Goal: Task Accomplishment & Management: Manage account settings

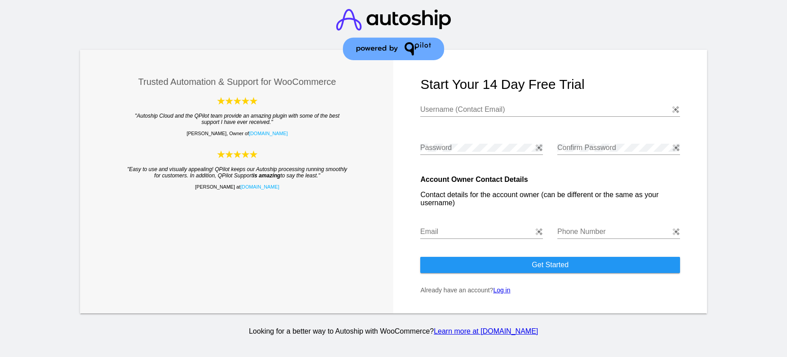
click at [507, 291] on link "Log in" at bounding box center [501, 290] width 17 height 7
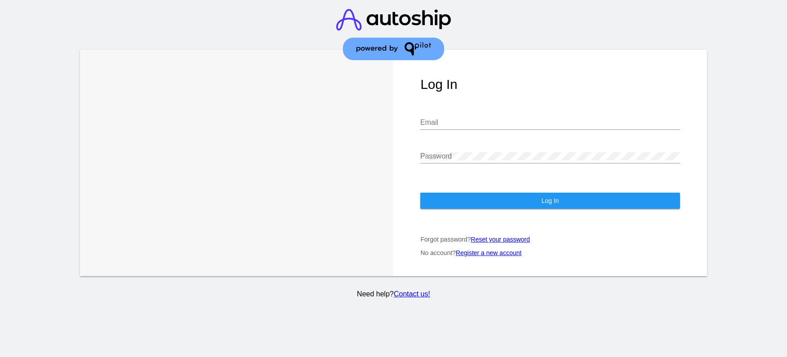
click at [504, 121] on input "Email" at bounding box center [549, 123] width 259 height 8
click at [676, 121] on img at bounding box center [675, 122] width 7 height 7
click at [678, 126] on img at bounding box center [675, 122] width 7 height 7
type input "[EMAIL_ADDRESS][DOMAIN_NAME]"
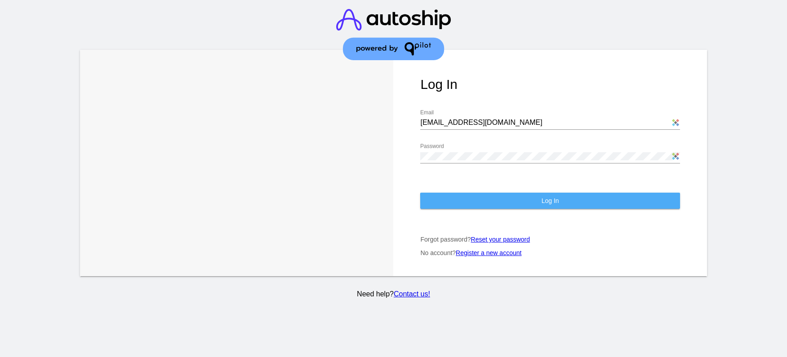
click at [603, 205] on button "Log In" at bounding box center [549, 201] width 259 height 16
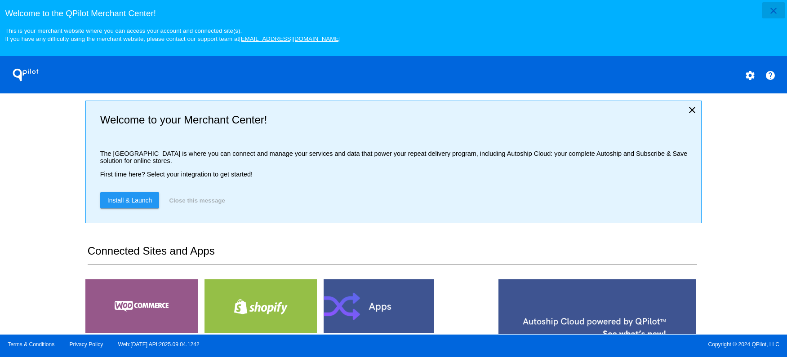
click at [773, 12] on mat-icon "close" at bounding box center [773, 10] width 11 height 11
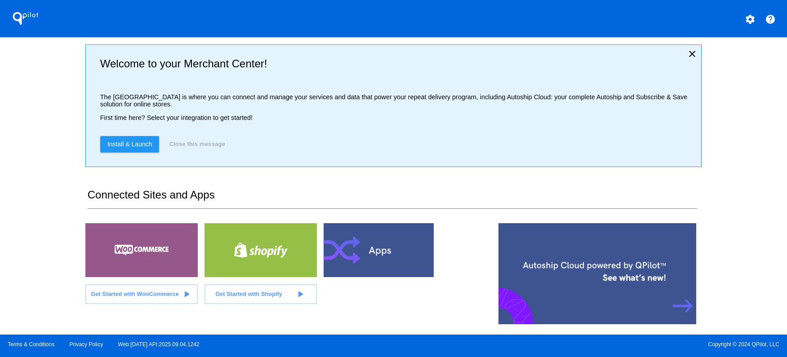
click at [765, 23] on mat-icon "help" at bounding box center [770, 19] width 11 height 11
click at [745, 20] on mat-icon "settings" at bounding box center [749, 19] width 11 height 11
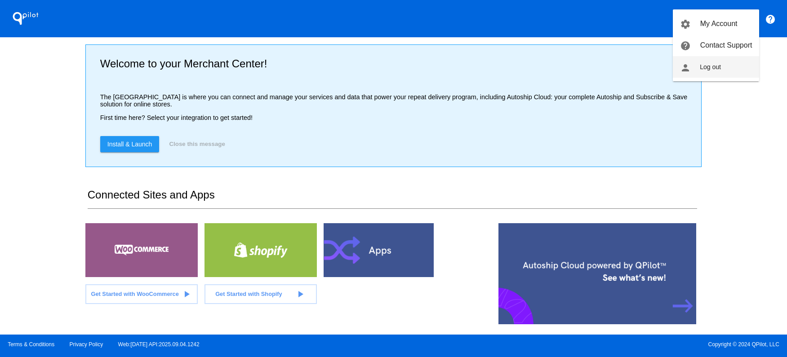
click at [714, 66] on span "Log out" at bounding box center [709, 66] width 21 height 7
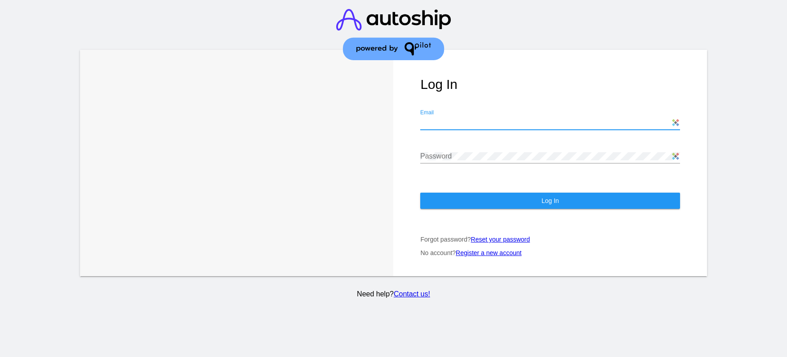
click at [568, 122] on input "Email" at bounding box center [549, 123] width 259 height 8
type input "[EMAIL_ADDRESS][DOMAIN_NAME]"
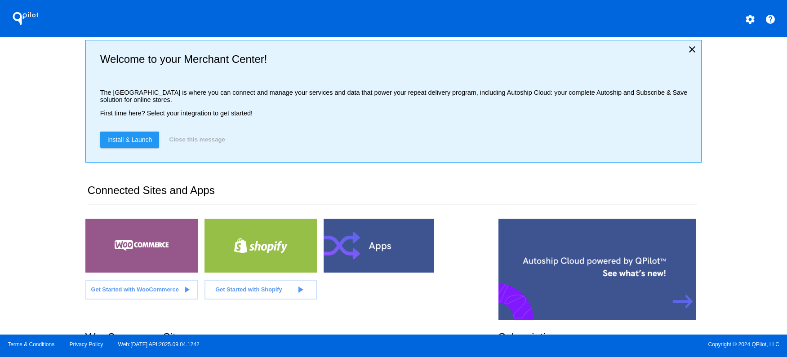
scroll to position [189, 0]
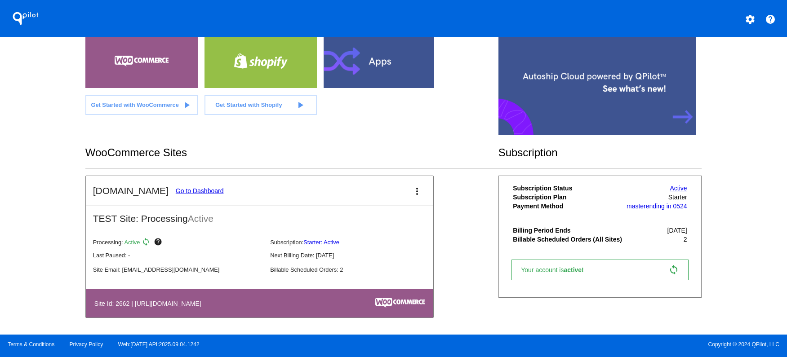
click at [194, 195] on link "Go to Dashboard" at bounding box center [200, 190] width 48 height 7
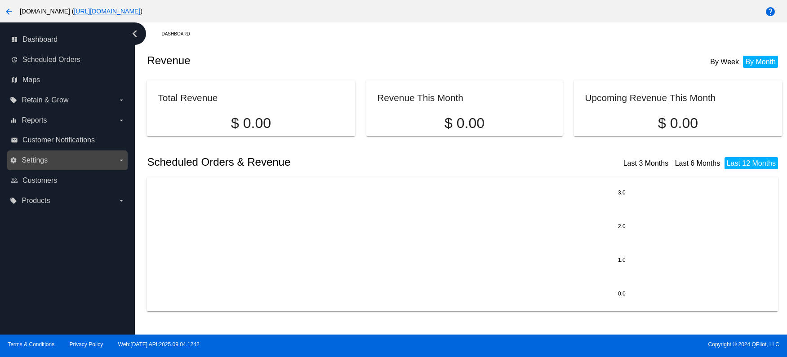
click at [40, 159] on span "Settings" at bounding box center [35, 160] width 26 height 8
click at [0, 0] on input "settings Settings arrow_drop_down" at bounding box center [0, 0] width 0 height 0
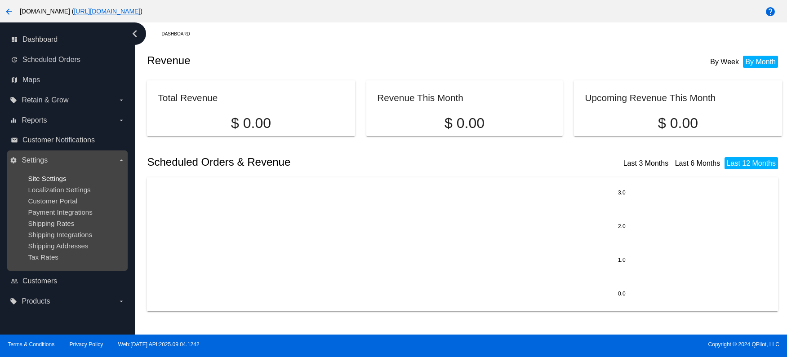
click at [62, 181] on span "Site Settings" at bounding box center [47, 179] width 38 height 8
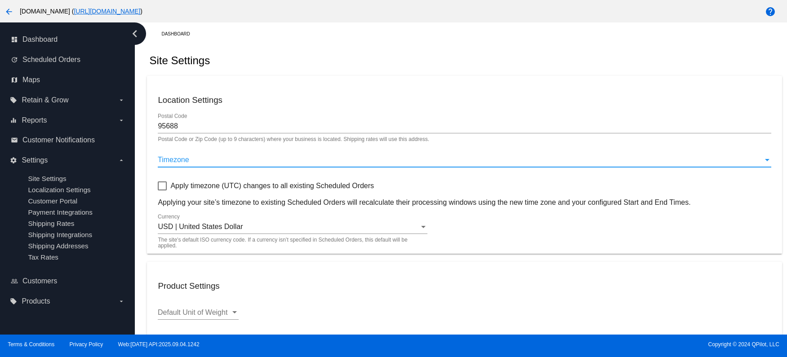
click at [295, 163] on div "Timezone" at bounding box center [460, 160] width 605 height 8
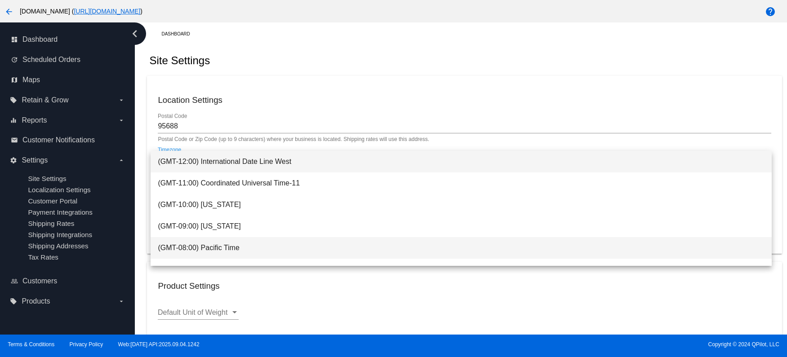
click at [261, 248] on span "(GMT-08:00) Pacific Time" at bounding box center [461, 248] width 606 height 22
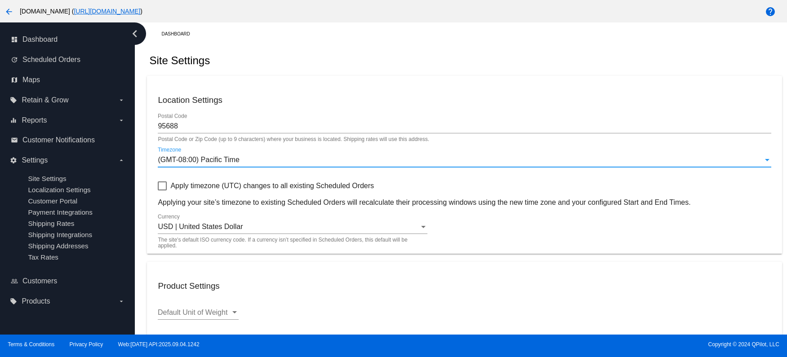
click at [189, 190] on span "Apply timezone (UTC) changes to all existing Scheduled Orders" at bounding box center [271, 186] width 203 height 11
click at [162, 190] on input "Apply timezone (UTC) changes to all existing Scheduled Orders" at bounding box center [162, 190] width 0 height 0
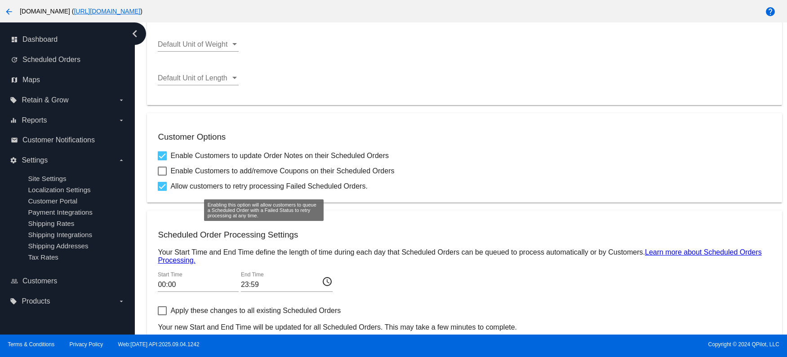
scroll to position [322, 0]
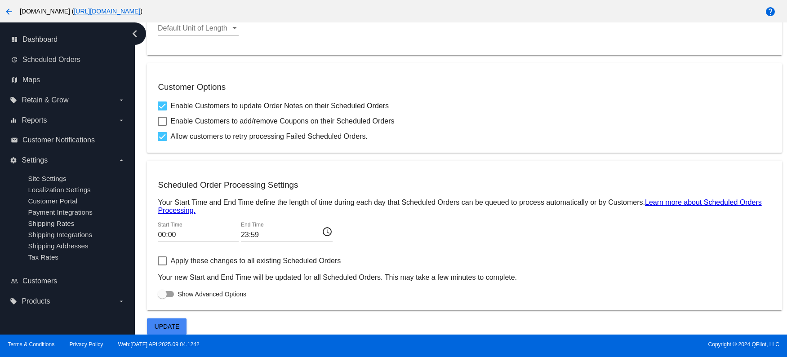
click at [165, 324] on span "Update" at bounding box center [167, 326] width 25 height 7
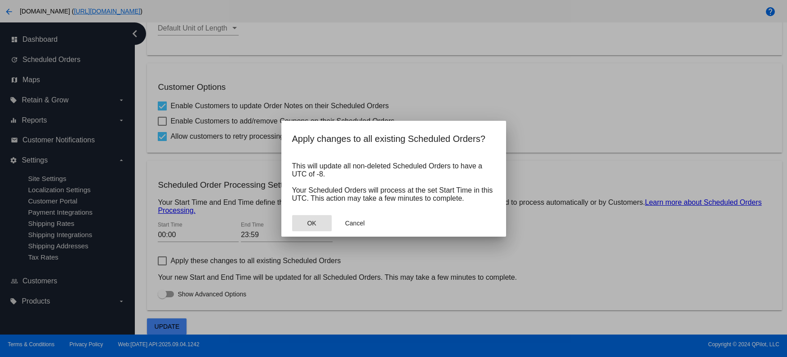
click at [319, 226] on button "OK" at bounding box center [312, 223] width 40 height 16
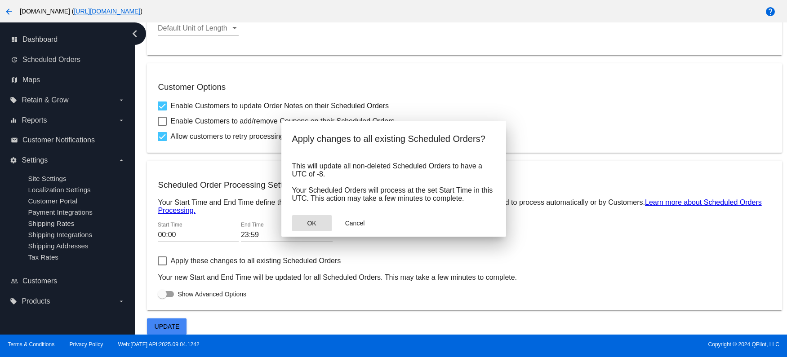
scroll to position [288, 0]
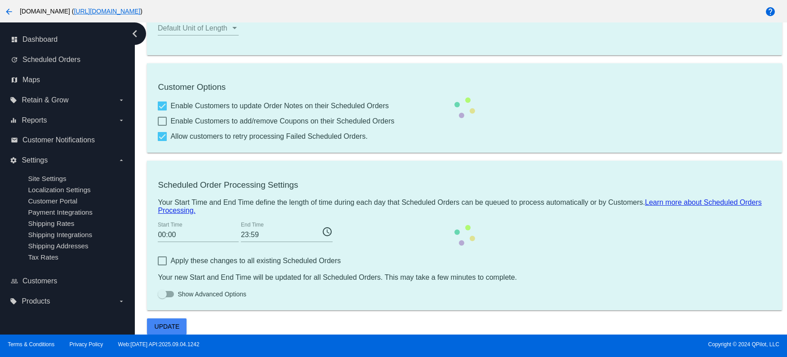
checkbox input "false"
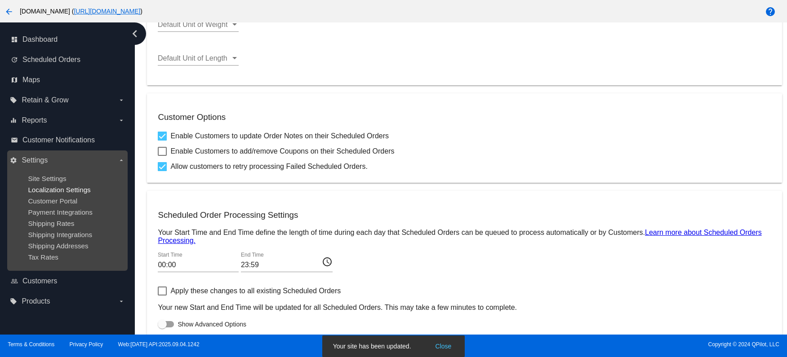
click at [70, 192] on span "Localization Settings" at bounding box center [59, 190] width 62 height 8
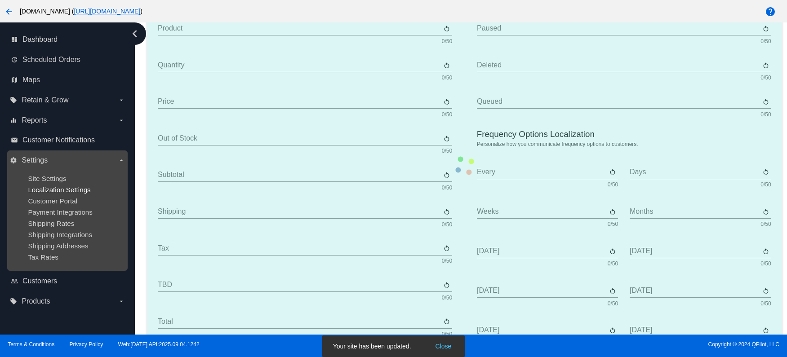
type input "Scheduled Order"
type input "Shipping Address"
type input "Frequency"
type input "Next Occurrence"
type input "Payment Method"
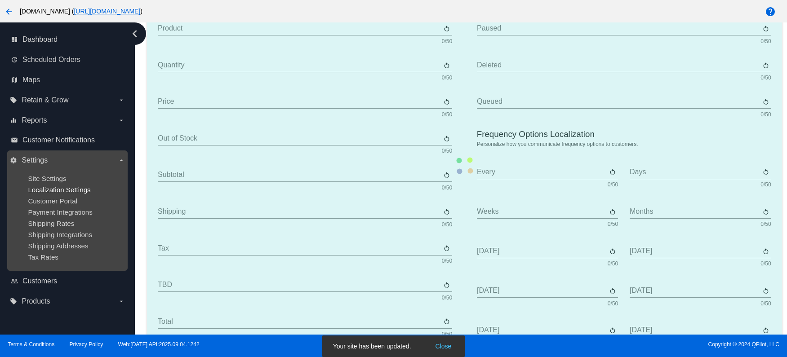
type input "Product"
type input "Quantity"
type input "Price"
type input "Out of stock"
type input "Subtotal"
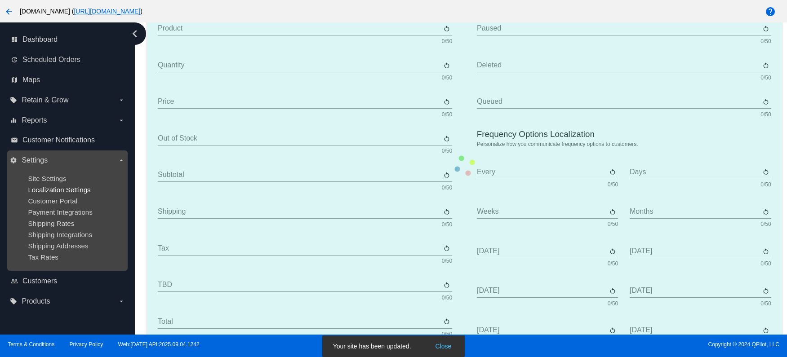
type input "Shipping"
type input "Tax"
type input "TBD"
type input "Total"
type input "No Payment Method"
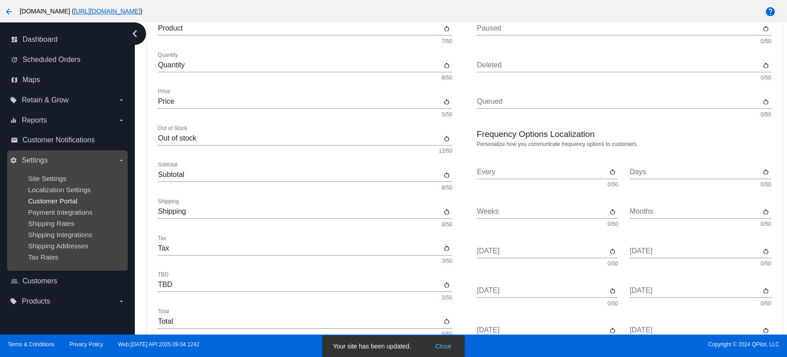
click at [68, 203] on span "Customer Portal" at bounding box center [52, 201] width 49 height 8
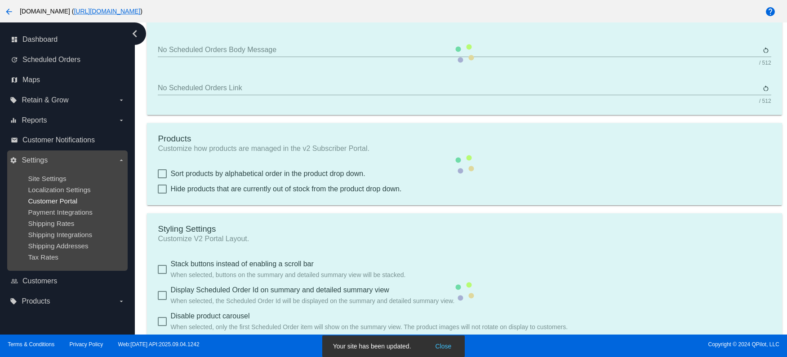
checkbox input "true"
type input "Create a Subscription"
type input "[URL][DOMAIN_NAME]"
checkbox input "true"
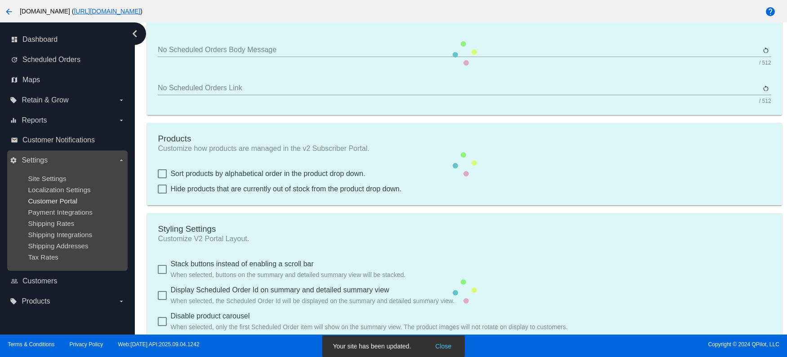
type input "1"
type input "20"
type input "500"
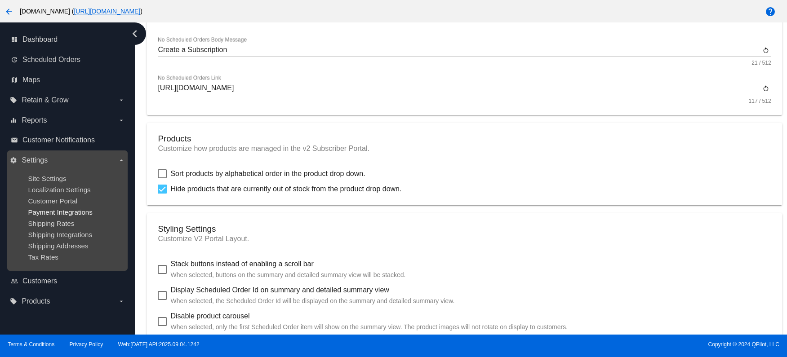
click at [67, 213] on span "Payment Integrations" at bounding box center [60, 212] width 65 height 8
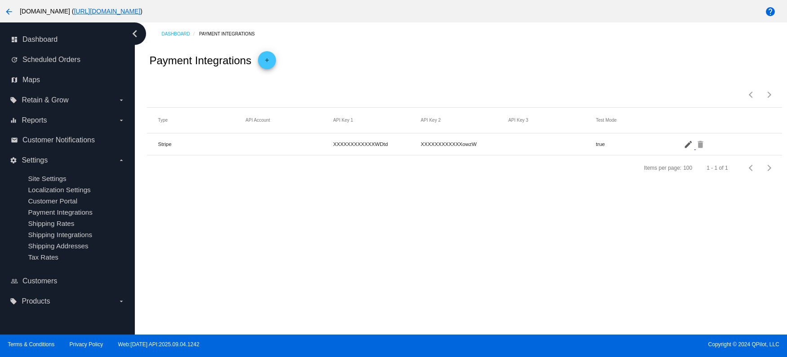
click at [687, 146] on mat-icon "edit" at bounding box center [688, 144] width 11 height 14
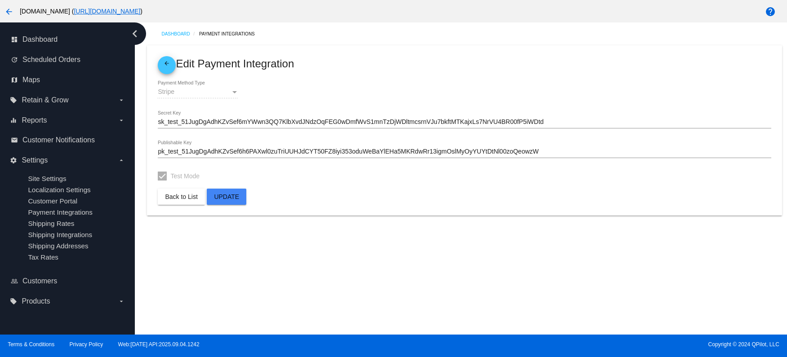
click at [230, 91] on div "Stripe" at bounding box center [194, 91] width 73 height 7
click at [770, 12] on mat-icon "help" at bounding box center [770, 11] width 11 height 11
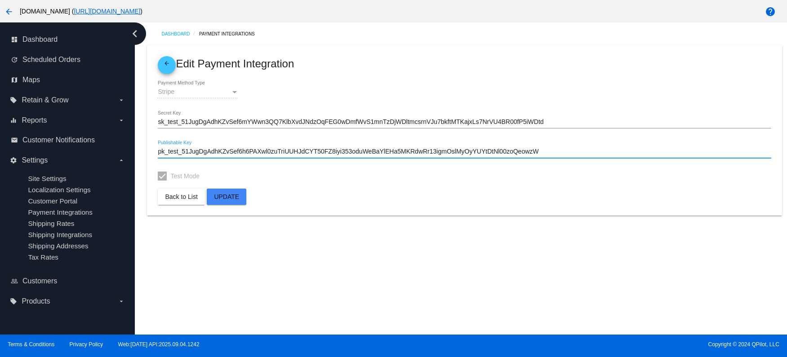
click at [341, 150] on input "pk_test_51JugDgAdhKZvSef6h6PAXwl0zuTriUUHJdCYT50FZ8iyi353oduWeBaYlEHa5MKRdwRr13…" at bounding box center [464, 151] width 613 height 7
paste input "live_51QmrEUDRABnK9ClZiTS5mbSgcHn9Ifx8gcybsXXY0mBQyav63XFziL9PiL26283DGHiwFvd0n…"
type input "pk_live_51QmrEUDRABnK9ClZiTS5mbSgcHn9Ifx8gcybsXXY0mBQyav63XFziL9PiL26283DGHiwFv…"
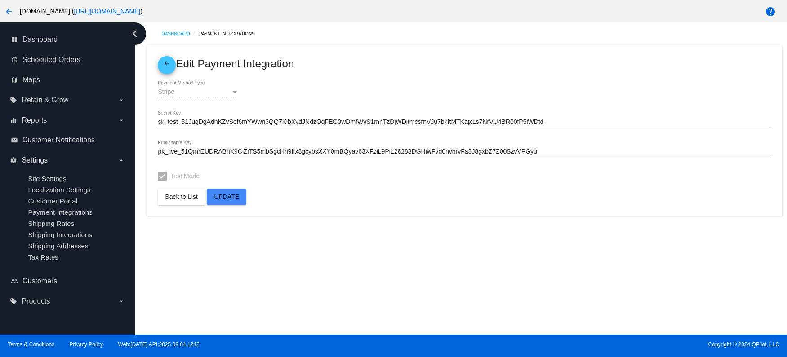
click at [371, 186] on mat-card "arrow_back Edit Payment Integration Stripe Payment Method Type sk_test_51JugDgA…" at bounding box center [464, 130] width 634 height 170
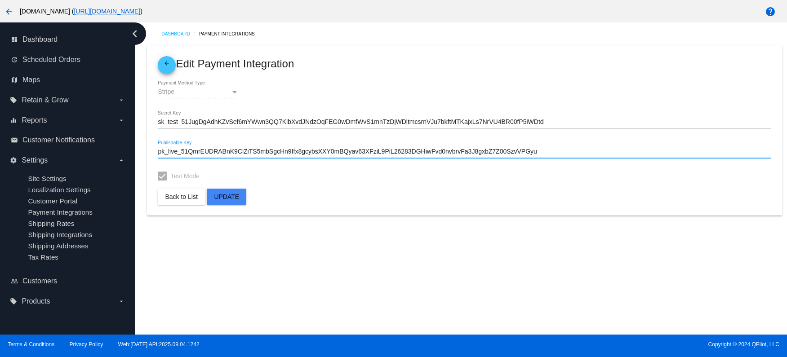
click at [275, 150] on input "pk_live_51QmrEUDRABnK9ClZiTS5mbSgcHn9Ifx8gcybsXXY0mBQyav63XFziL9PiL26283DGHiwFv…" at bounding box center [464, 151] width 613 height 7
click at [278, 122] on input "sk_test_51JugDgAdhKZvSef6mYWwn3QQ7KlbXvdJNdzOqFEG0wDmfWvS1mnTzDjWDltmcsrnVJu7bk…" at bounding box center [464, 122] width 613 height 7
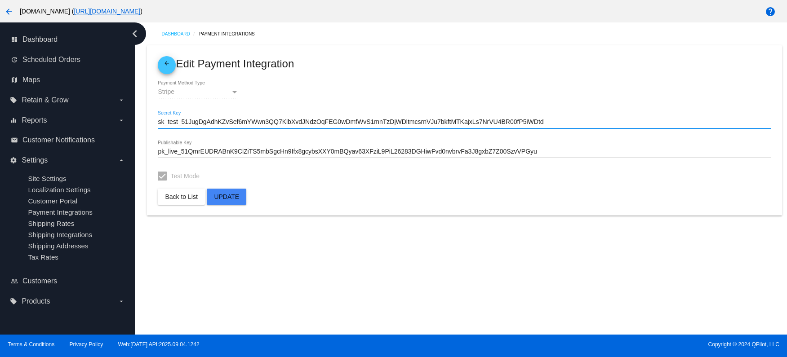
click at [278, 122] on input "sk_test_51JugDgAdhKZvSef6mYWwn3QQ7KlbXvdJNdzOqFEG0wDmfWvS1mnTzDjWDltmcsrnVJu7bk…" at bounding box center [464, 122] width 613 height 7
paste input "rk_live_51QmrEUDRABnK9ClZuQqNRjIrsg6dgm5VLWr4slwtJRth9U5YC26iifDac264VxKT3QNlId…"
type input "rk_live_51QmrEUDRABnK9ClZuQqNRjIrsg6dgm5VLWr4slwtJRth9U5YC26iifDac264VxKT3QNlId…"
click at [225, 201] on button "Update" at bounding box center [227, 197] width 40 height 16
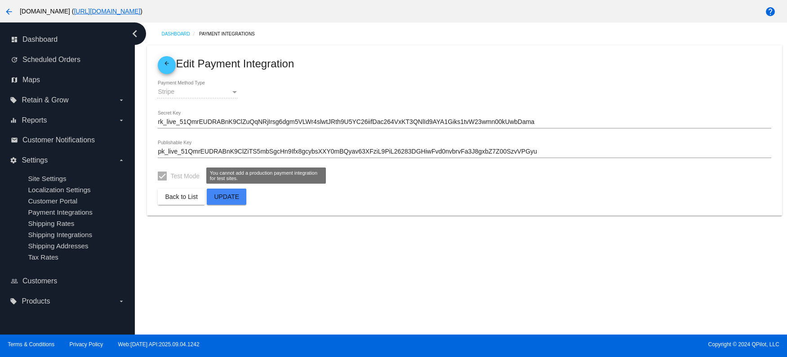
click at [165, 180] on div at bounding box center [162, 176] width 9 height 9
click at [221, 198] on span "Update" at bounding box center [226, 196] width 25 height 7
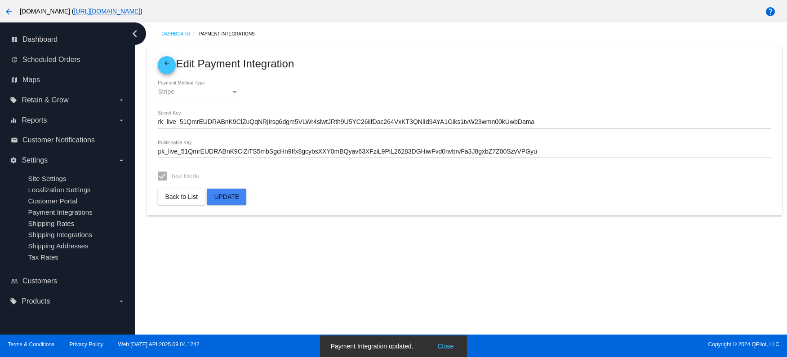
click at [188, 201] on button "Back to List" at bounding box center [181, 197] width 47 height 16
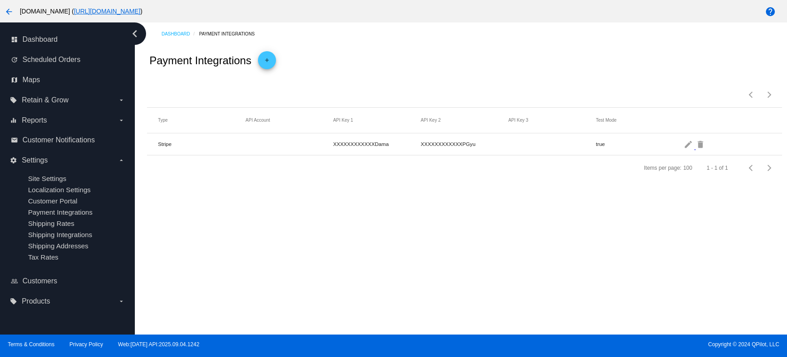
click at [597, 145] on mat-cell "true" at bounding box center [640, 144] width 88 height 10
click at [686, 147] on mat-icon "edit" at bounding box center [688, 144] width 11 height 14
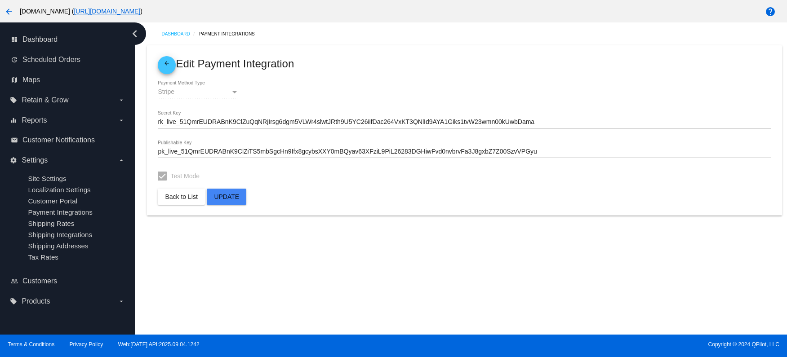
click at [216, 89] on div "Stripe" at bounding box center [194, 91] width 73 height 7
click at [162, 178] on div at bounding box center [162, 176] width 9 height 9
click at [177, 177] on span "Test Mode" at bounding box center [184, 176] width 29 height 11
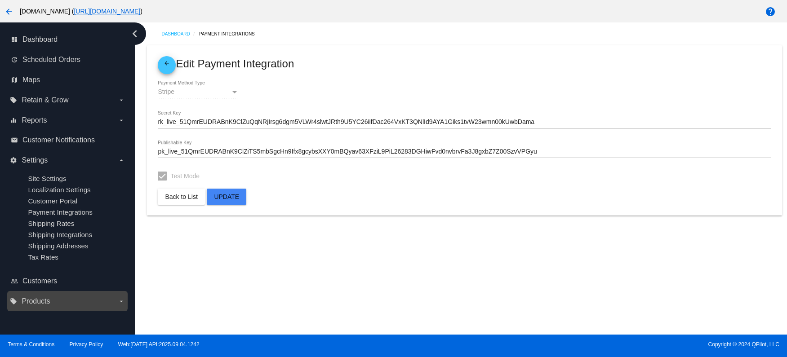
click at [57, 299] on label "local_offer Products arrow_drop_down" at bounding box center [67, 301] width 115 height 14
click at [0, 0] on input "local_offer Products arrow_drop_down" at bounding box center [0, 0] width 0 height 0
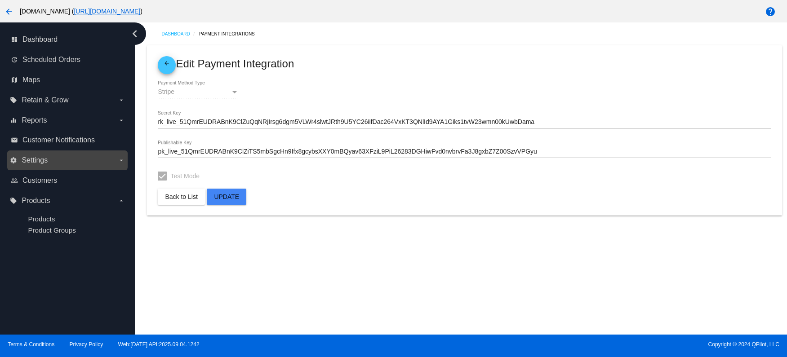
click at [58, 155] on label "settings Settings arrow_drop_down" at bounding box center [67, 160] width 115 height 14
click at [0, 0] on input "settings Settings arrow_drop_down" at bounding box center [0, 0] width 0 height 0
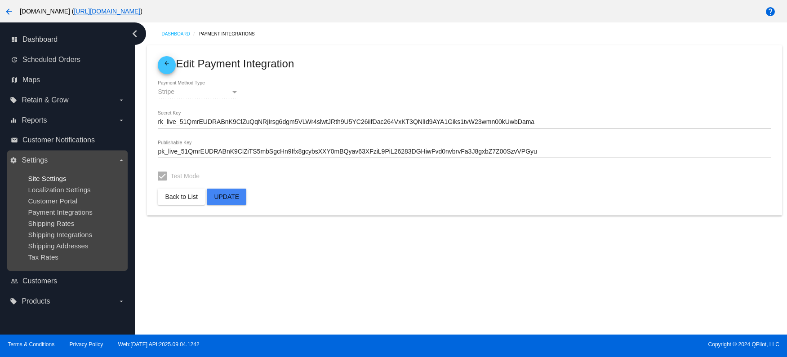
click at [57, 181] on span "Site Settings" at bounding box center [47, 179] width 38 height 8
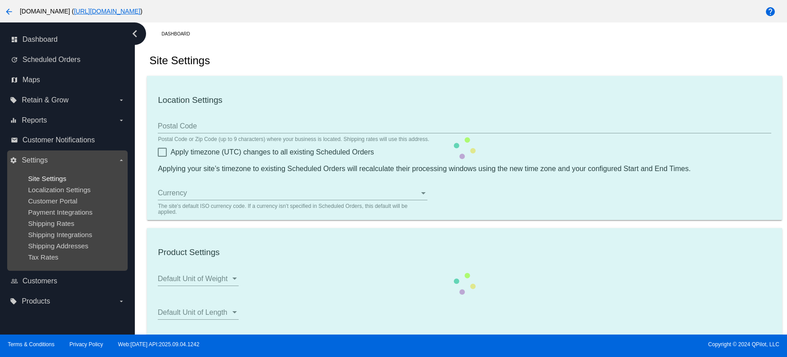
type input "95688"
checkbox input "true"
type input "00:00"
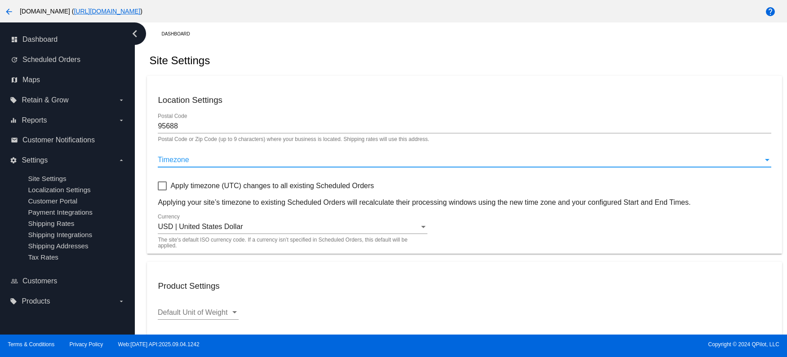
click at [198, 164] on div "Timezone" at bounding box center [460, 160] width 605 height 8
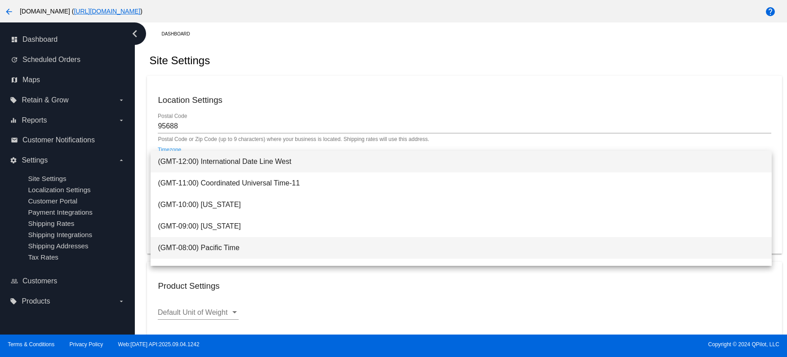
click at [222, 246] on span "(GMT-08:00) Pacific Time" at bounding box center [461, 248] width 606 height 22
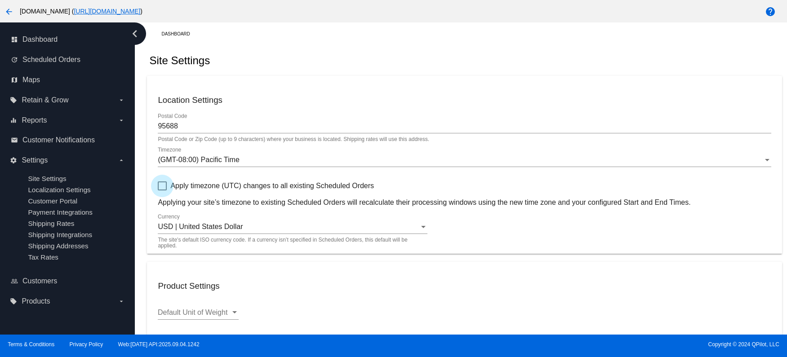
click at [260, 188] on span "Apply timezone (UTC) changes to all existing Scheduled Orders" at bounding box center [271, 186] width 203 height 11
click at [162, 190] on input "Apply timezone (UTC) changes to all existing Scheduled Orders" at bounding box center [162, 190] width 0 height 0
checkbox input "true"
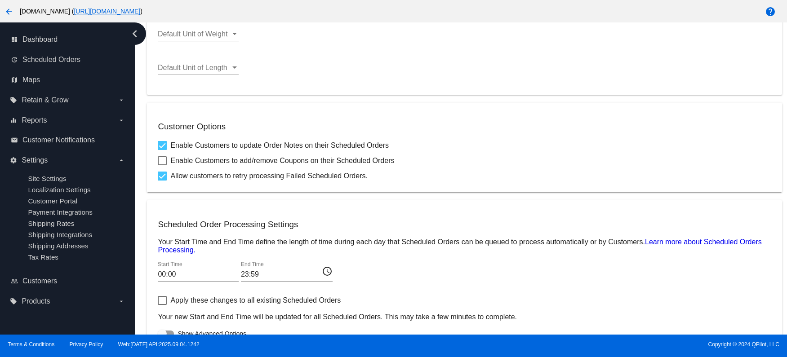
scroll to position [322, 0]
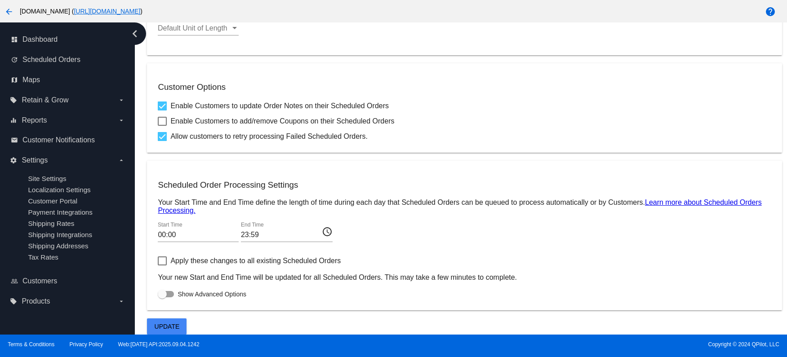
click at [183, 262] on span "Apply these changes to all existing Scheduled Orders" at bounding box center [255, 261] width 170 height 11
click at [162, 265] on input "Apply these changes to all existing Scheduled Orders" at bounding box center [162, 265] width 0 height 0
click at [181, 260] on span "Apply these changes to all existing Scheduled Orders" at bounding box center [255, 261] width 170 height 11
click at [162, 265] on input "Apply these changes to all existing Scheduled Orders" at bounding box center [162, 265] width 0 height 0
checkbox input "false"
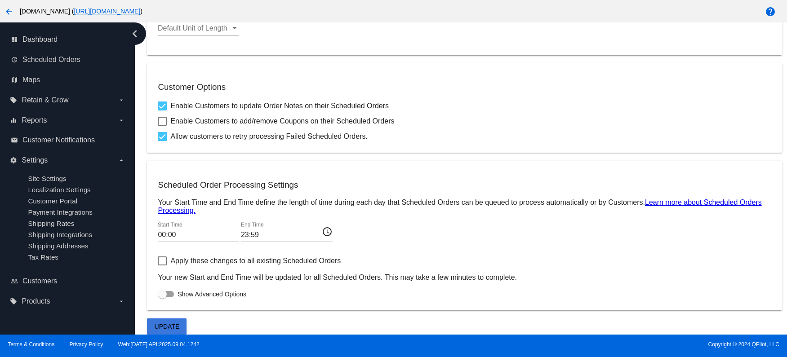
click at [166, 323] on span "Update" at bounding box center [167, 326] width 25 height 7
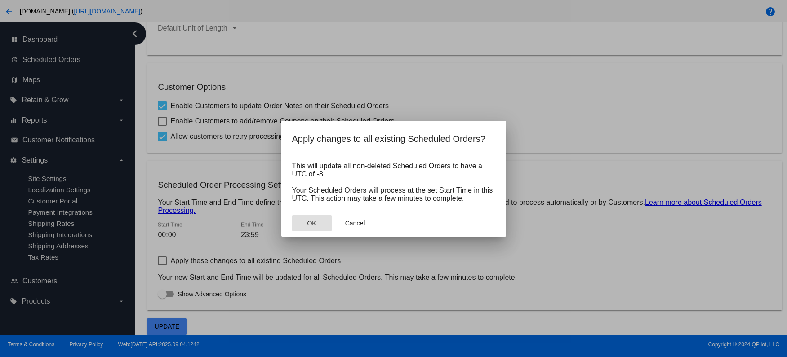
click at [309, 220] on span "OK" at bounding box center [311, 223] width 9 height 7
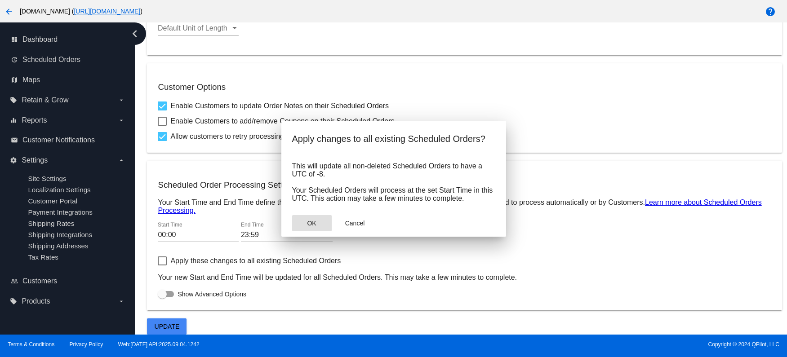
scroll to position [288, 0]
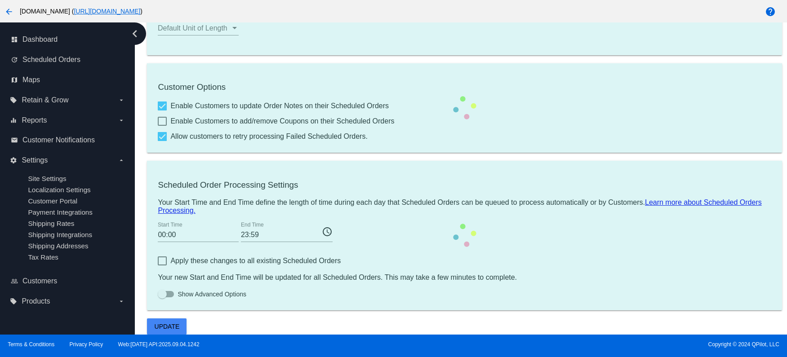
checkbox input "false"
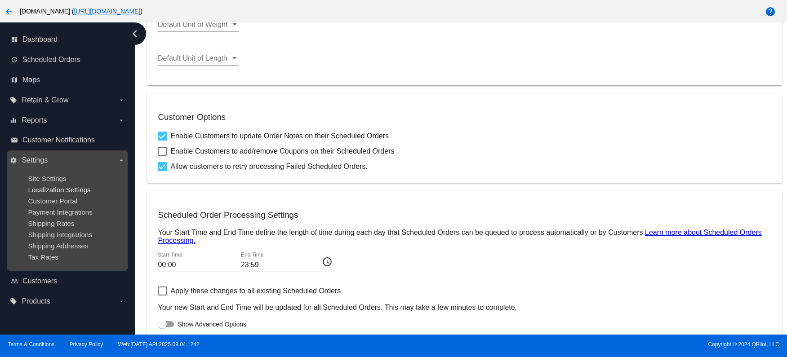
click at [58, 190] on span "Localization Settings" at bounding box center [59, 190] width 62 height 8
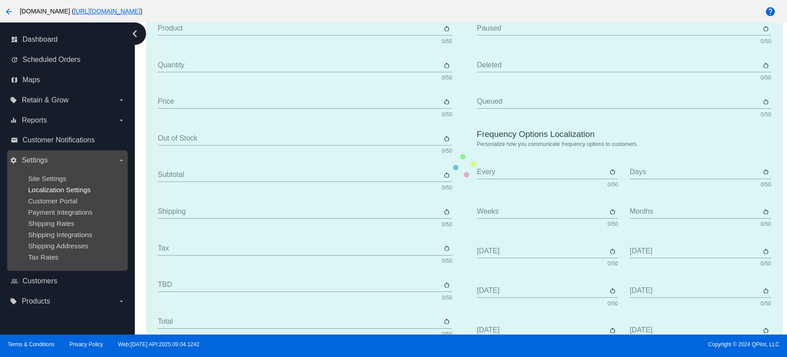
type input "Scheduled Order"
type input "Shipping Address"
type input "Frequency"
type input "Next Occurrence"
type input "Payment Method"
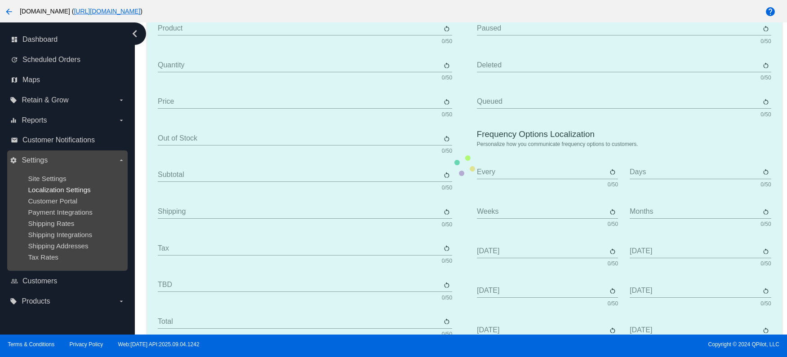
type input "Product"
type input "Quantity"
type input "Price"
type input "Out of stock"
type input "Subtotal"
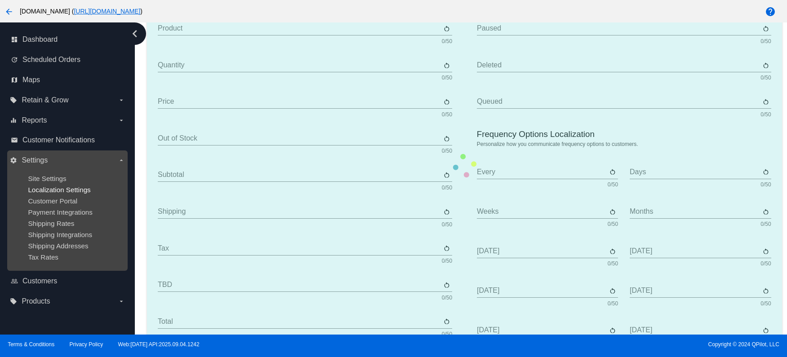
type input "Shipping"
type input "Tax"
type input "TBD"
type input "Total"
type input "No Payment Method"
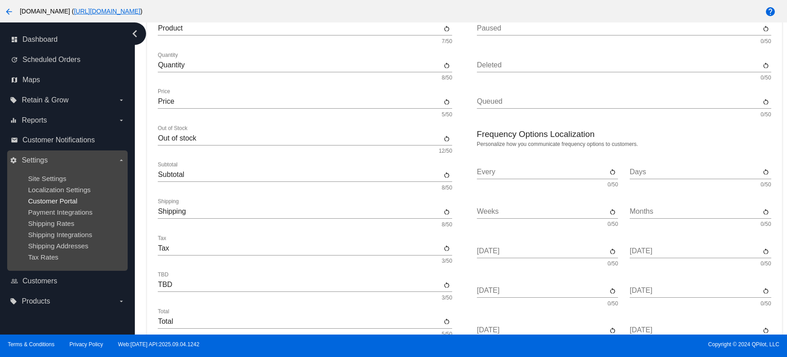
click at [59, 203] on span "Customer Portal" at bounding box center [52, 201] width 49 height 8
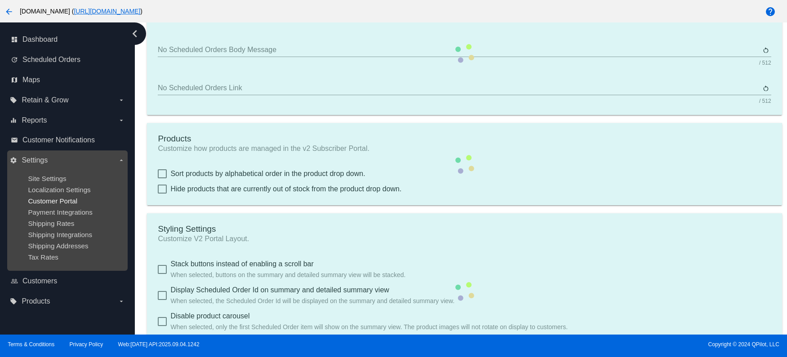
checkbox input "true"
type input "Create a Subscription"
type input "[URL][DOMAIN_NAME]"
checkbox input "true"
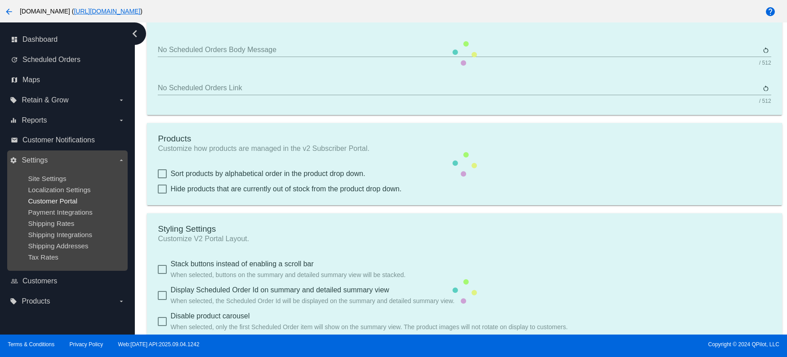
type input "1"
type input "20"
type input "500"
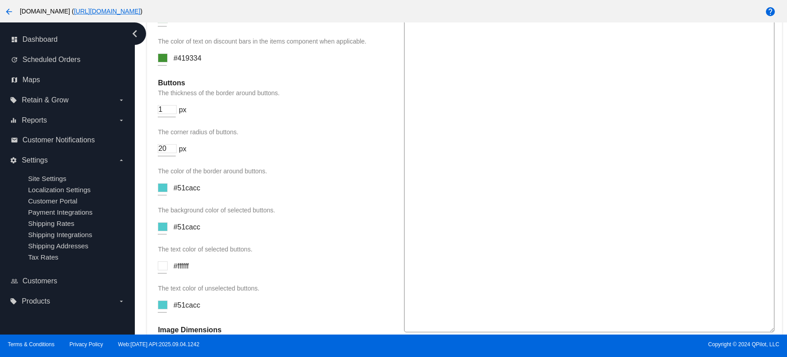
scroll to position [1496, 0]
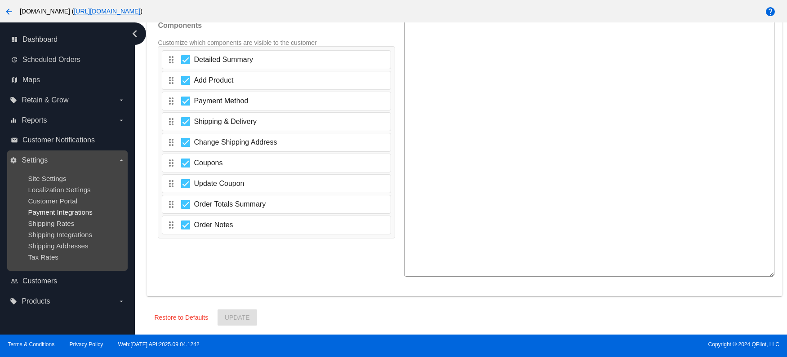
click at [57, 214] on span "Payment Integrations" at bounding box center [60, 212] width 65 height 8
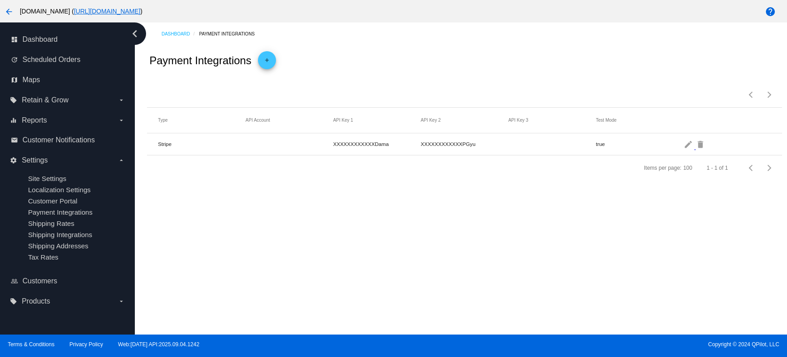
click at [265, 60] on mat-icon "add" at bounding box center [266, 62] width 11 height 11
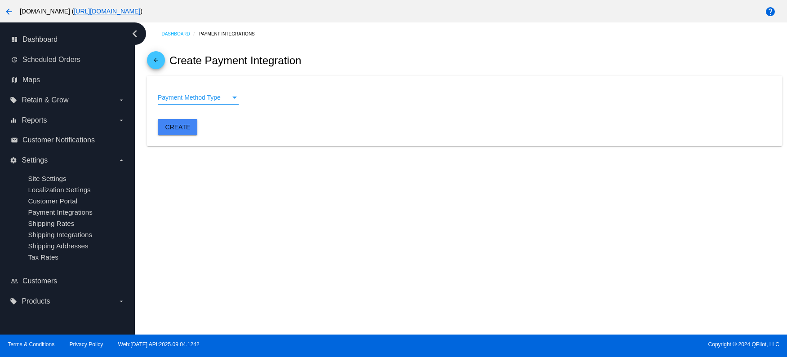
click at [230, 96] on div "Payment Method Type" at bounding box center [194, 97] width 73 height 7
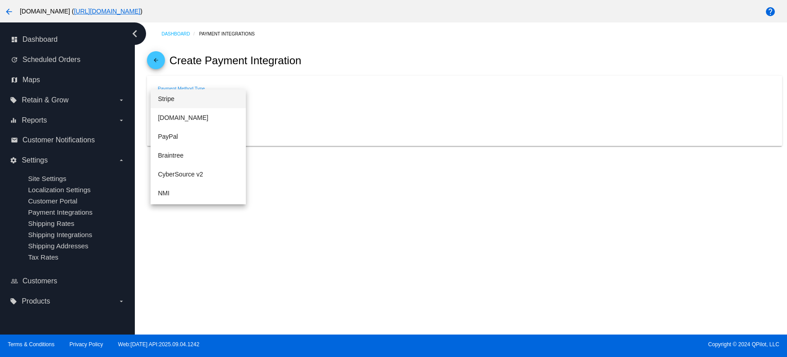
click at [174, 102] on span "Stripe" at bounding box center [198, 98] width 81 height 19
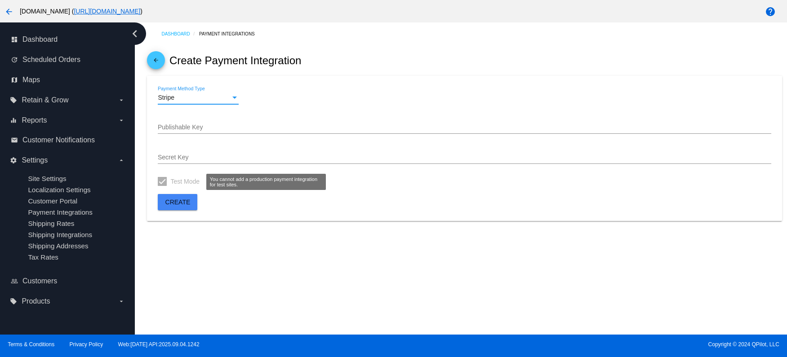
click at [162, 181] on div at bounding box center [162, 181] width 9 height 9
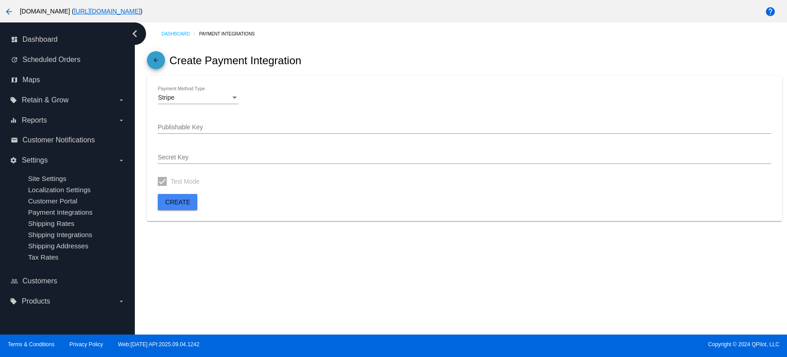
click at [154, 62] on mat-icon "arrow_back" at bounding box center [155, 62] width 11 height 11
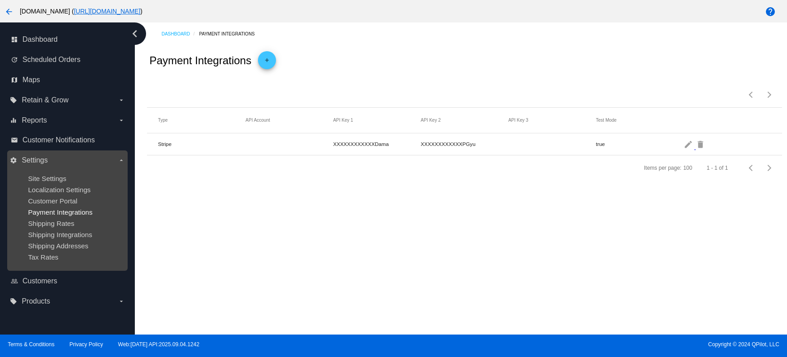
click at [59, 215] on span "Payment Integrations" at bounding box center [60, 212] width 65 height 8
click at [56, 223] on span "Shipping Rates" at bounding box center [51, 224] width 46 height 8
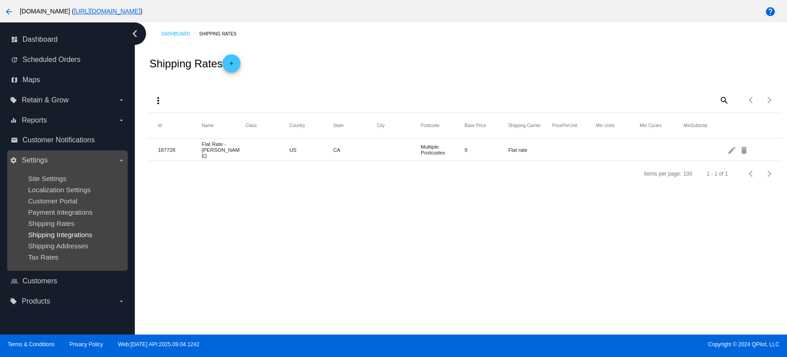
click at [55, 234] on span "Shipping Integrations" at bounding box center [60, 235] width 64 height 8
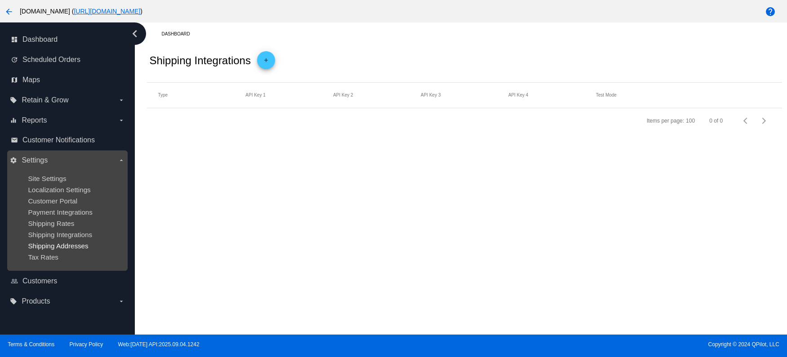
click at [53, 246] on span "Shipping Addresses" at bounding box center [58, 246] width 60 height 8
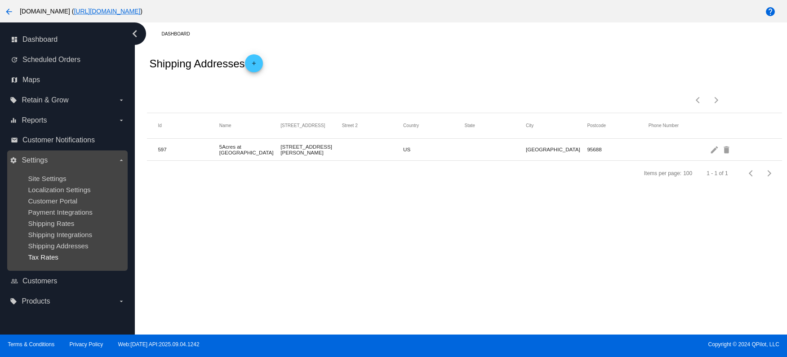
click at [49, 258] on span "Tax Rates" at bounding box center [43, 257] width 31 height 8
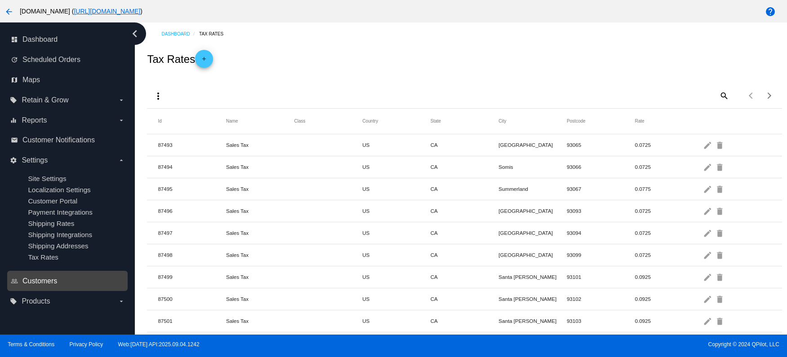
click at [32, 281] on span "Customers" at bounding box center [39, 281] width 35 height 8
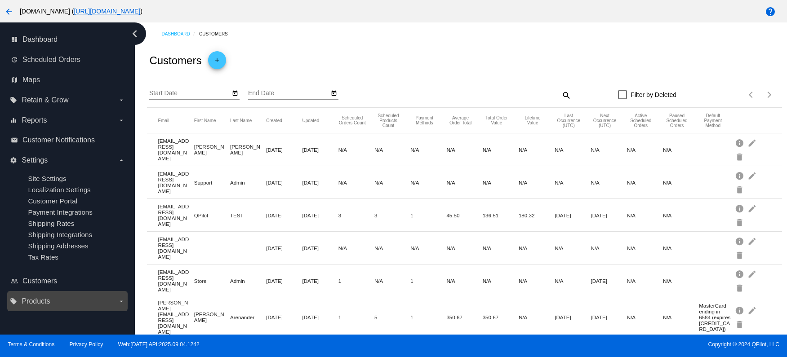
click at [37, 304] on span "Products" at bounding box center [36, 301] width 28 height 8
click at [0, 0] on input "local_offer Products arrow_drop_down" at bounding box center [0, 0] width 0 height 0
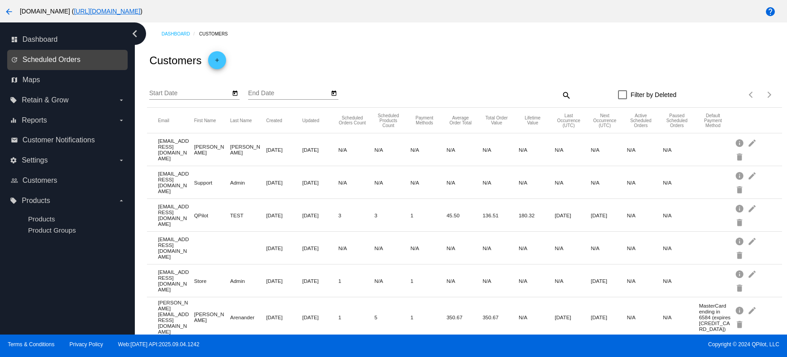
click at [35, 59] on span "Scheduled Orders" at bounding box center [51, 60] width 58 height 8
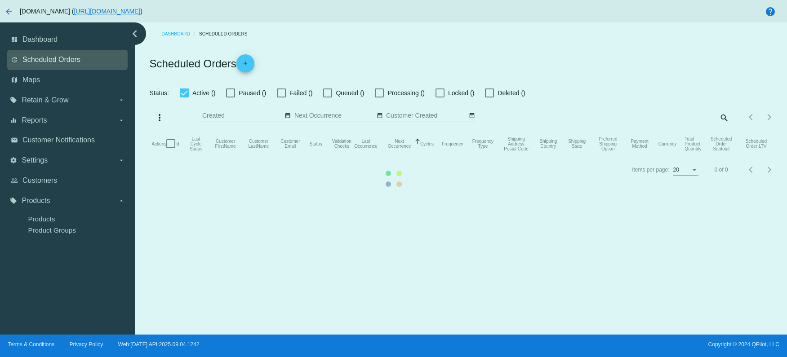
checkbox input "true"
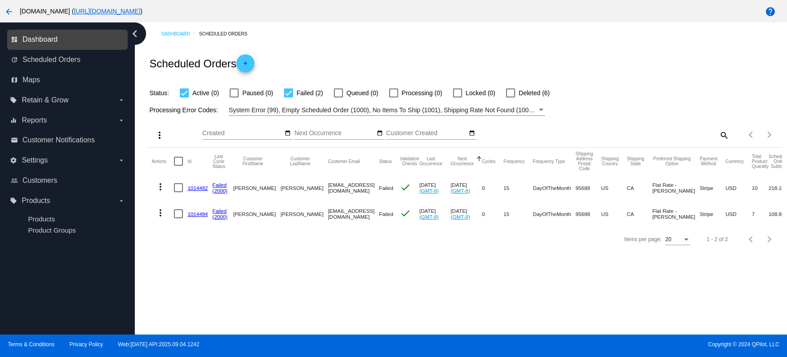
click at [38, 42] on span "Dashboard" at bounding box center [39, 39] width 35 height 8
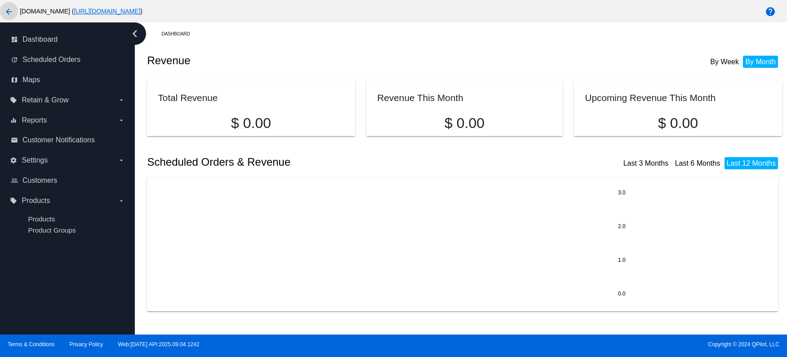
click at [12, 13] on mat-icon "arrow_back" at bounding box center [9, 11] width 11 height 11
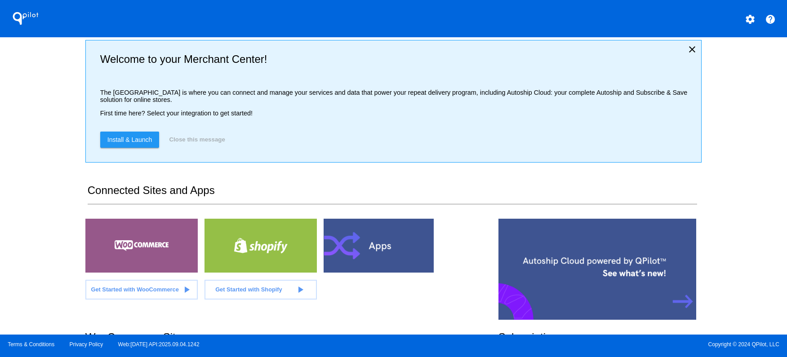
scroll to position [194, 0]
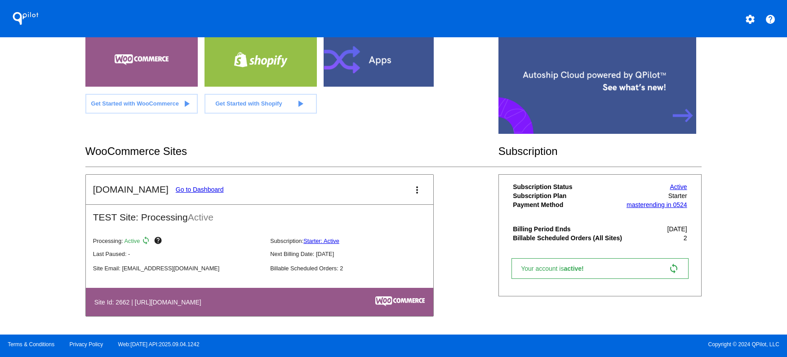
click at [120, 256] on p "Last Paused: -" at bounding box center [178, 254] width 170 height 7
click at [413, 190] on mat-icon "more_vert" at bounding box center [416, 190] width 11 height 11
click at [375, 216] on span "edit" at bounding box center [371, 216] width 12 height 8
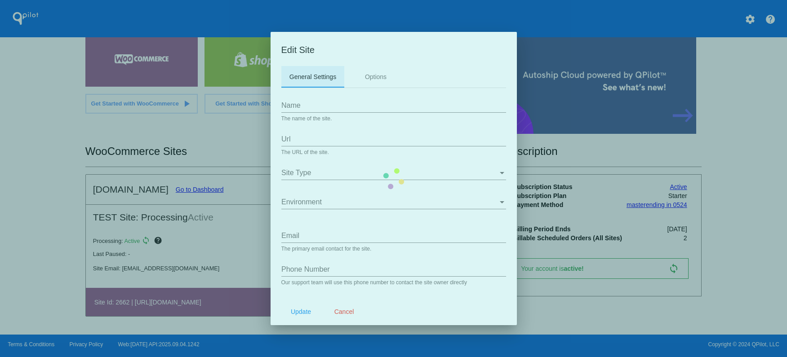
type input "[DOMAIN_NAME]"
type input "[URL][DOMAIN_NAME]"
type input "[EMAIL_ADDRESS][DOMAIN_NAME]"
type input "/my-account/scheduled-orders/"
type input "/my-account/payment-methods/"
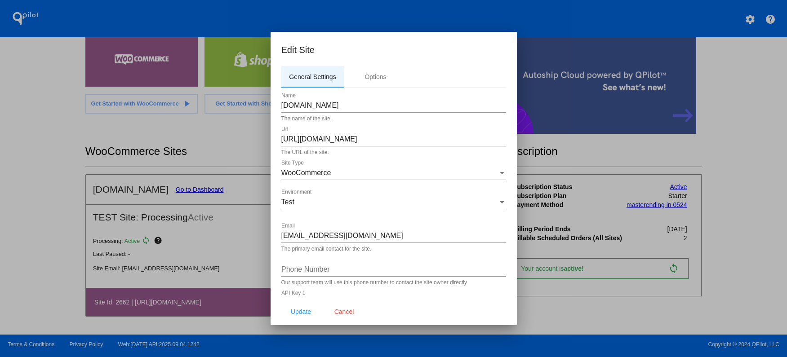
scroll to position [2, 0]
click at [366, 201] on div "Test" at bounding box center [389, 200] width 217 height 8
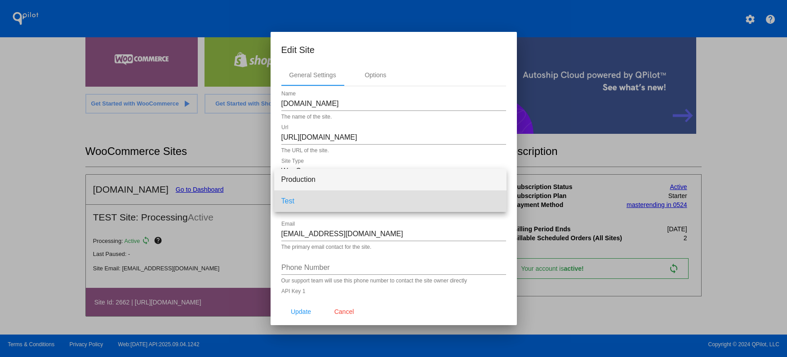
click at [358, 184] on span "Production" at bounding box center [390, 180] width 218 height 22
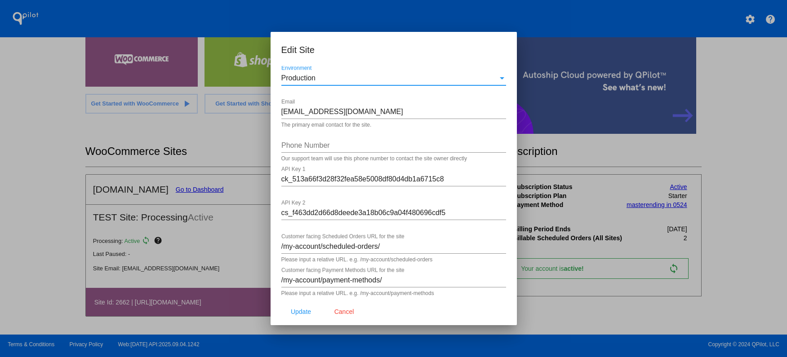
scroll to position [129, 0]
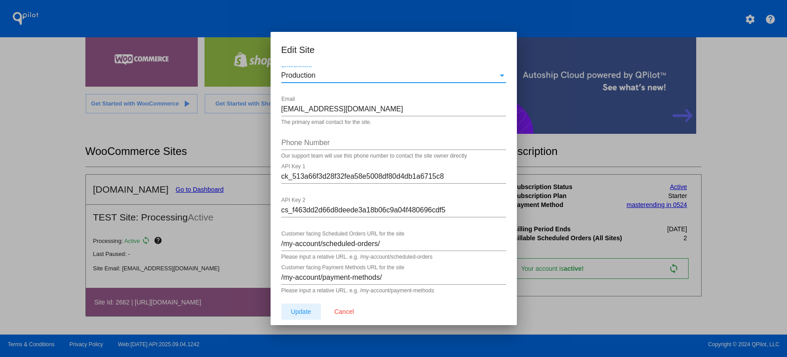
click at [302, 313] on span "Update" at bounding box center [301, 311] width 20 height 7
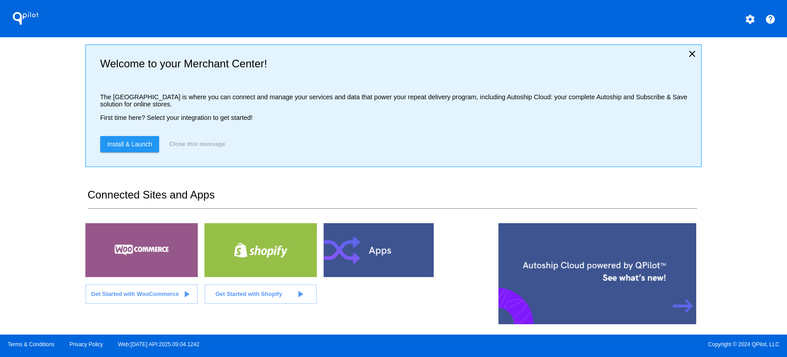
scroll to position [185, 0]
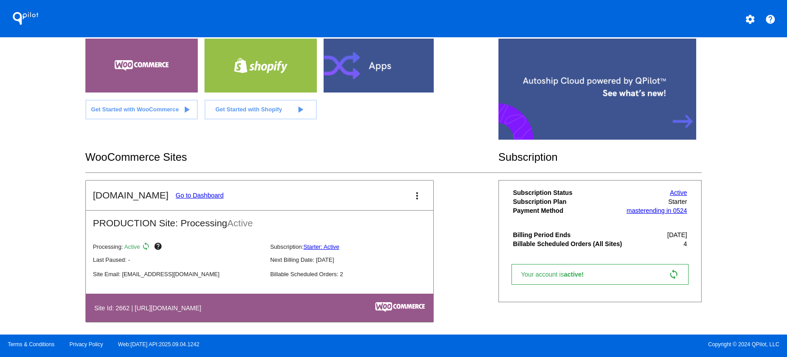
click at [205, 199] on link "Go to Dashboard" at bounding box center [200, 195] width 48 height 7
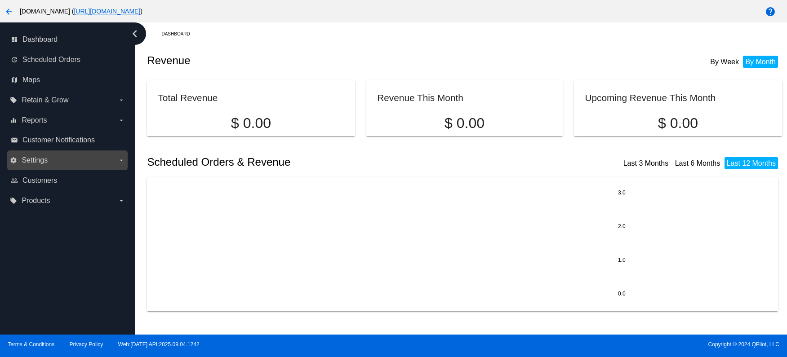
click at [42, 164] on span "Settings" at bounding box center [35, 160] width 26 height 8
click at [0, 0] on input "settings Settings arrow_drop_down" at bounding box center [0, 0] width 0 height 0
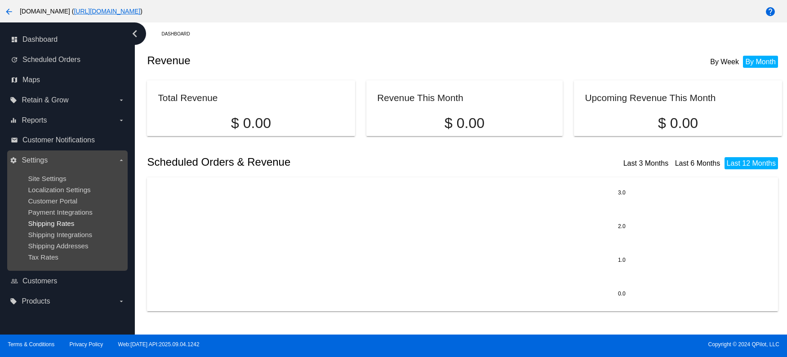
click at [60, 223] on span "Shipping Rates" at bounding box center [51, 224] width 46 height 8
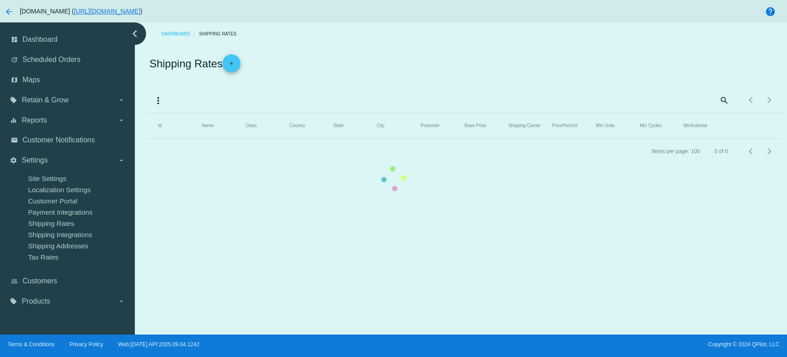
click at [147, 139] on mat-table "Id Name Class Country State City Postcode Base Price Shipping Carrier PricePerU…" at bounding box center [464, 126] width 634 height 26
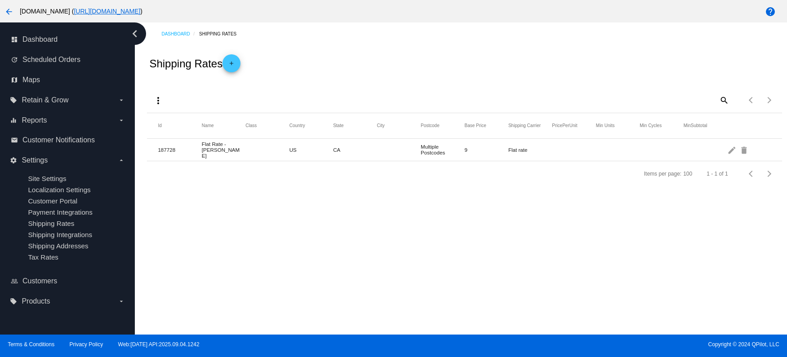
click at [64, 215] on span "Payment Integrations" at bounding box center [60, 212] width 65 height 8
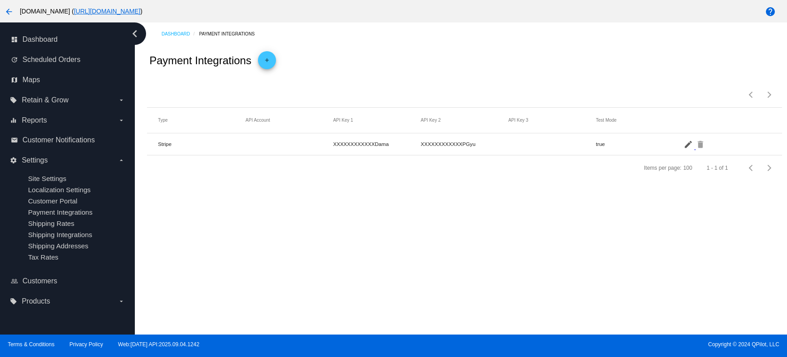
click at [690, 147] on mat-icon "edit" at bounding box center [688, 144] width 11 height 14
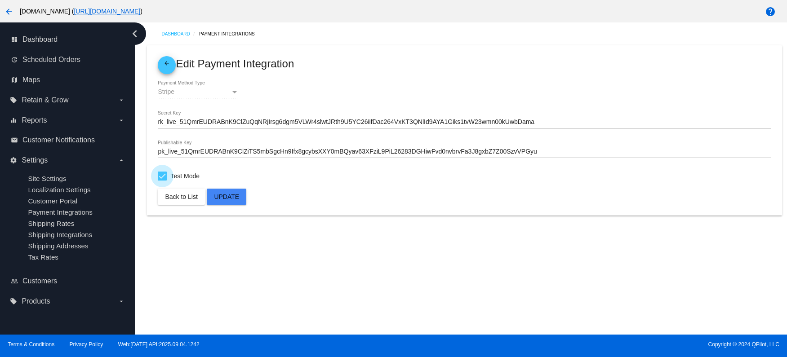
click at [167, 177] on label "Test Mode" at bounding box center [179, 176] width 42 height 11
click at [162, 181] on input "Test Mode" at bounding box center [162, 181] width 0 height 0
checkbox input "false"
click at [230, 199] on span "Update" at bounding box center [226, 196] width 25 height 7
click at [235, 259] on div "Dashboard Payment Integrations arrow_back Edit Payment Integration Stripe Payme…" at bounding box center [461, 178] width 652 height 312
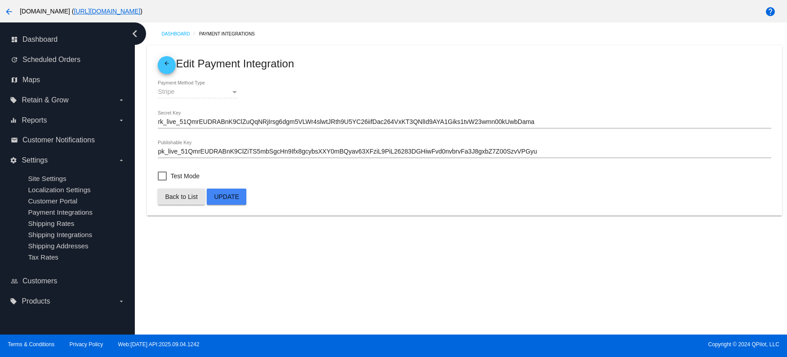
click at [175, 200] on span "Back to List" at bounding box center [181, 196] width 32 height 7
